Goal: Use online tool/utility: Utilize a website feature to perform a specific function

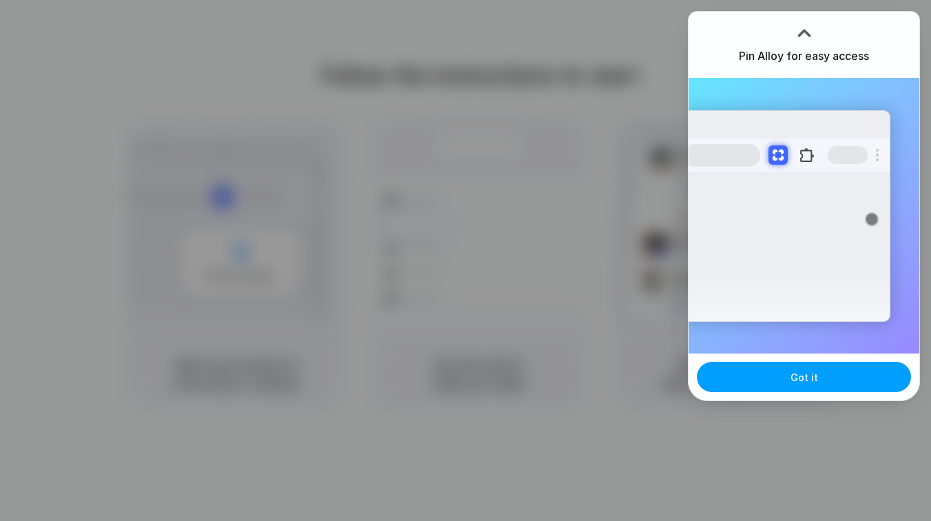
click at [791, 369] on button "Got it" at bounding box center [804, 377] width 214 height 30
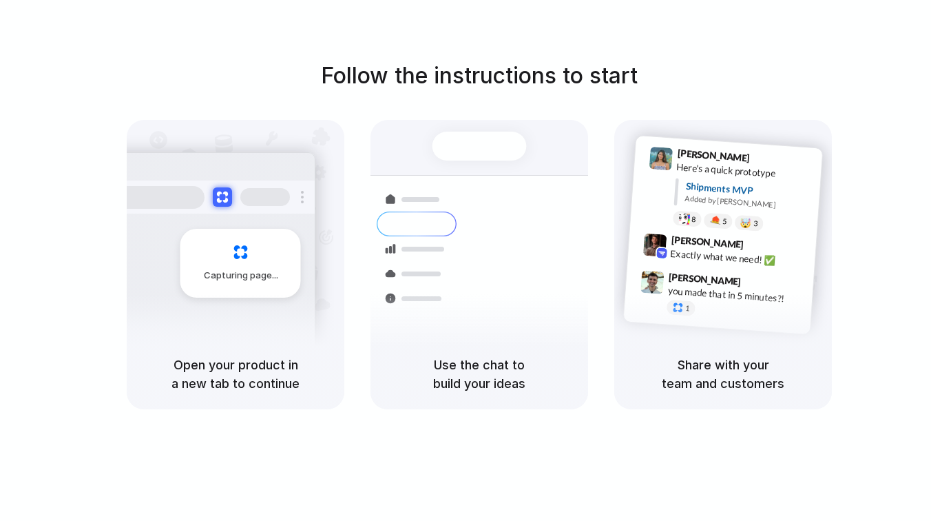
click at [791, 386] on button "Got it" at bounding box center [873, 377] width 214 height 30
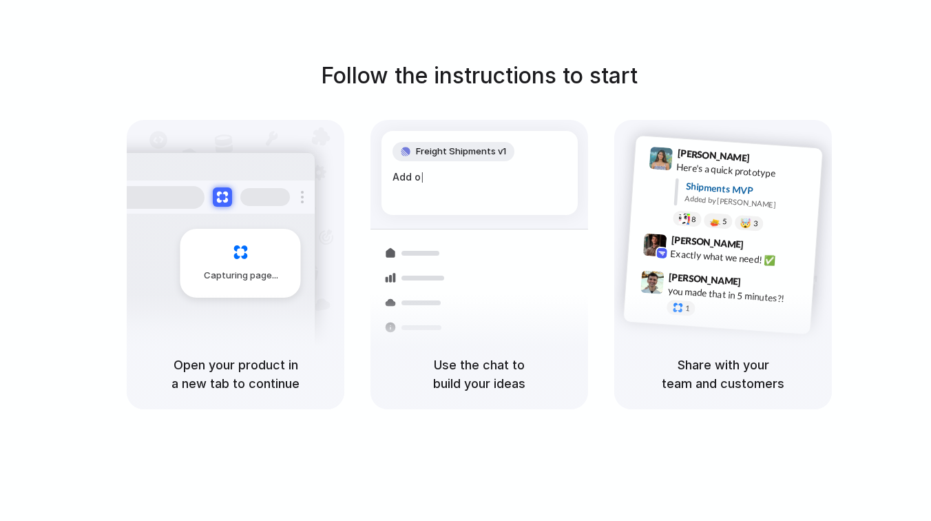
click at [466, 260] on div at bounding box center [466, 260] width 0 height 0
click at [589, 83] on h1 "Follow the instructions to start" at bounding box center [479, 75] width 317 height 33
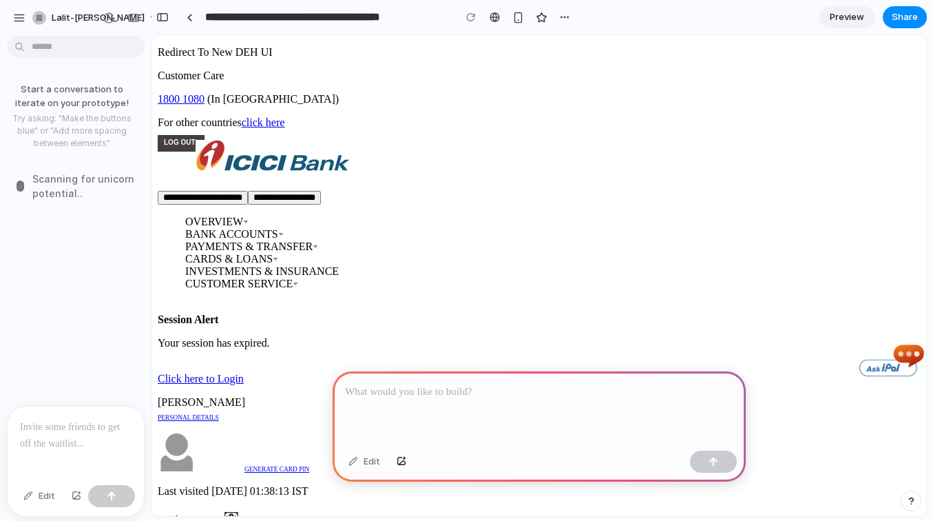
click at [68, 180] on span "Scanning for unicorn potential .." at bounding box center [87, 186] width 111 height 29
click at [62, 444] on div at bounding box center [76, 442] width 136 height 73
click at [61, 419] on p at bounding box center [76, 427] width 112 height 17
click at [72, 56] on body "**********" at bounding box center [465, 260] width 931 height 521
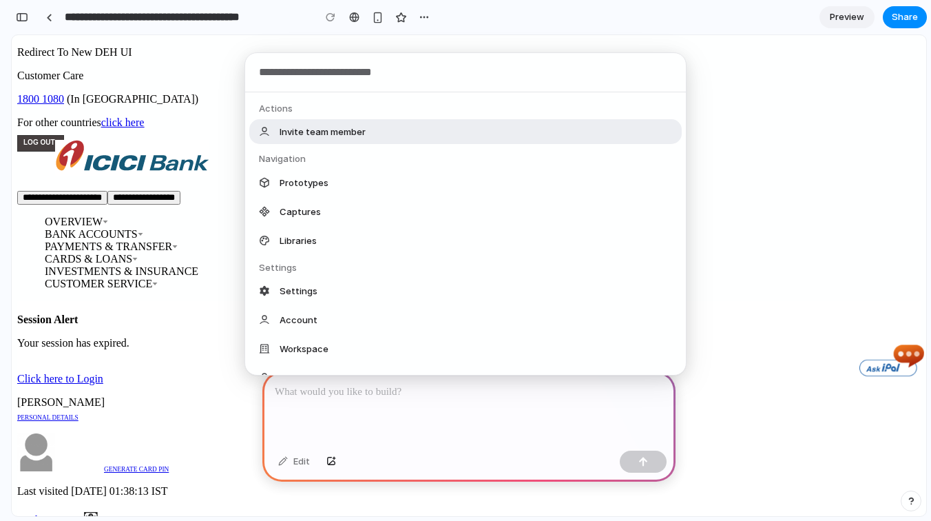
click at [187, 80] on div "Actions Invite team member Navigation Prototypes Captures Libraries Settings Se…" at bounding box center [465, 260] width 931 height 521
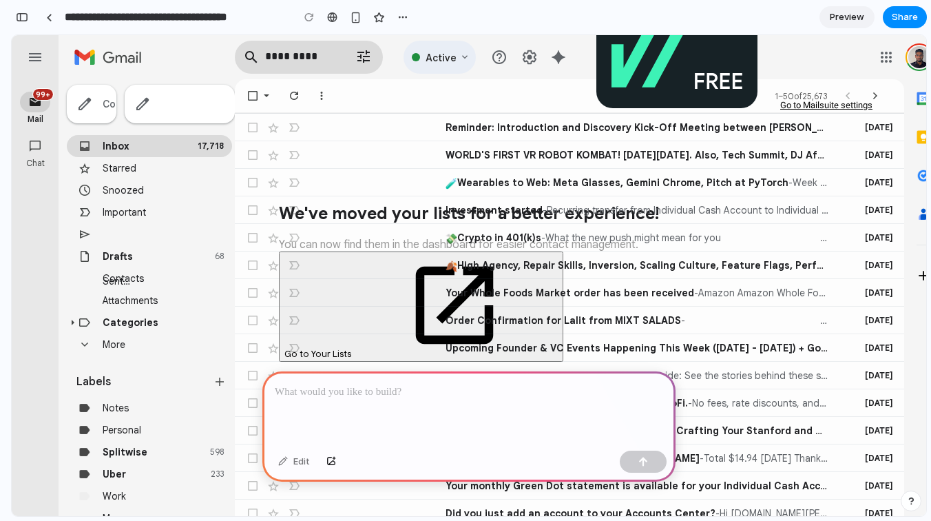
scroll to position [1116, 0]
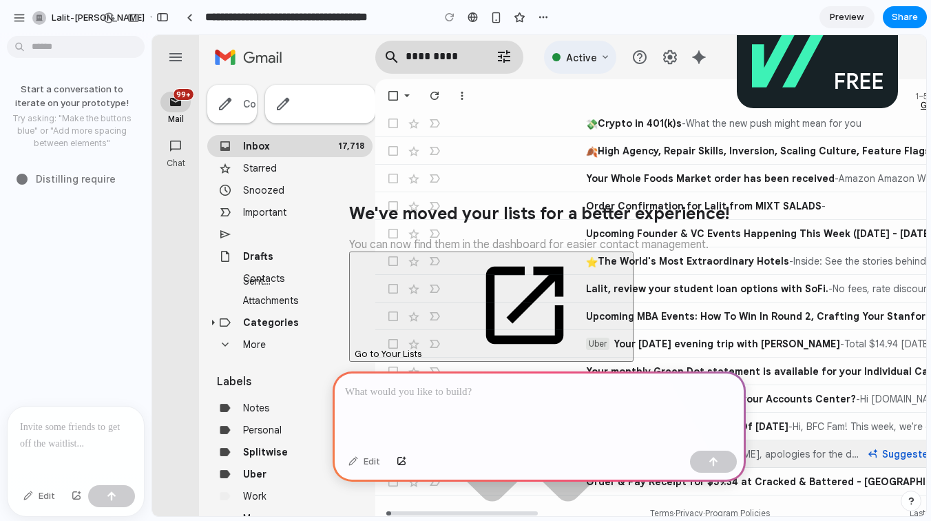
click at [528, 414] on div at bounding box center [539, 408] width 413 height 74
click at [45, 170] on div "Start a conversation to iterate on your prototype! Try asking: "Make the button…" at bounding box center [71, 223] width 143 height 364
drag, startPoint x: 61, startPoint y: 114, endPoint x: 67, endPoint y: 58, distance: 56.8
click at [67, 58] on div "Start a conversation to iterate on your prototype! Try asking: "Make the button…" at bounding box center [71, 223] width 143 height 364
